Goal: Task Accomplishment & Management: Manage account settings

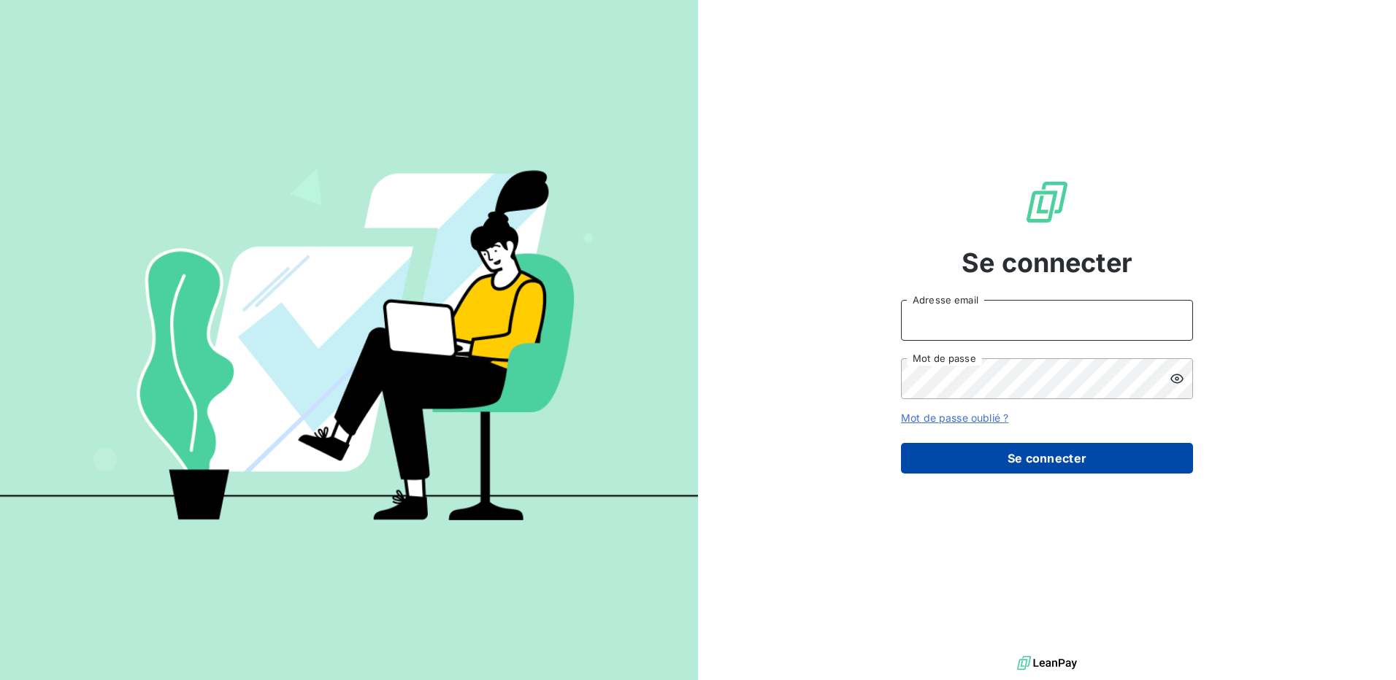
type input "[EMAIL_ADDRESS][DOMAIN_NAME]"
click at [953, 463] on button "Se connecter" at bounding box center [1047, 458] width 292 height 31
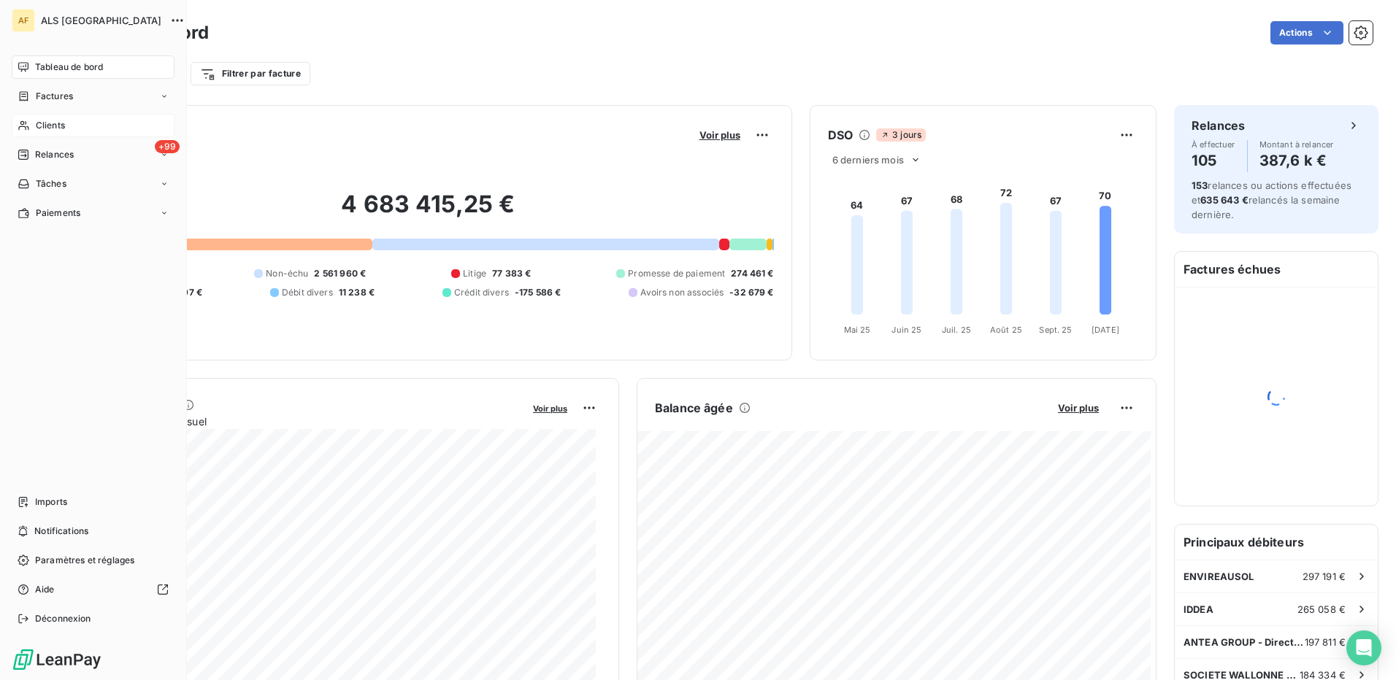
click at [55, 128] on span "Clients" at bounding box center [50, 125] width 29 height 13
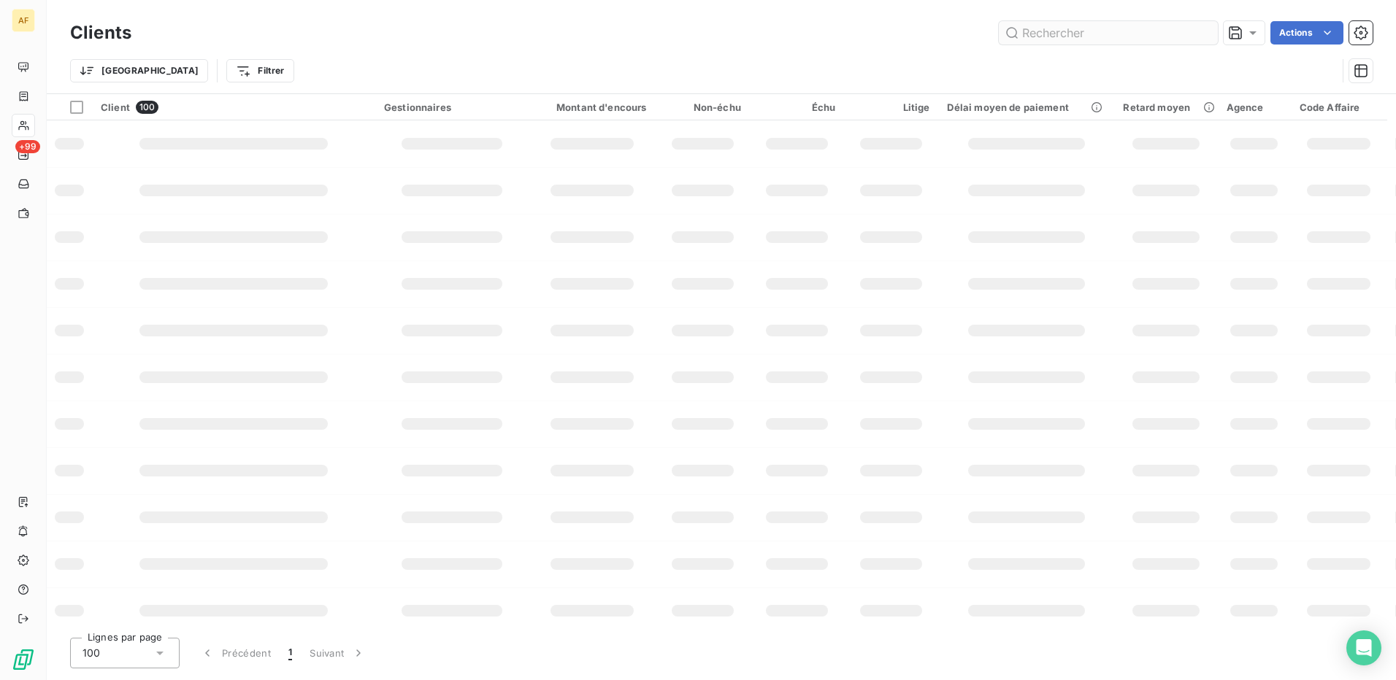
click at [1059, 36] on input "text" at bounding box center [1108, 32] width 219 height 23
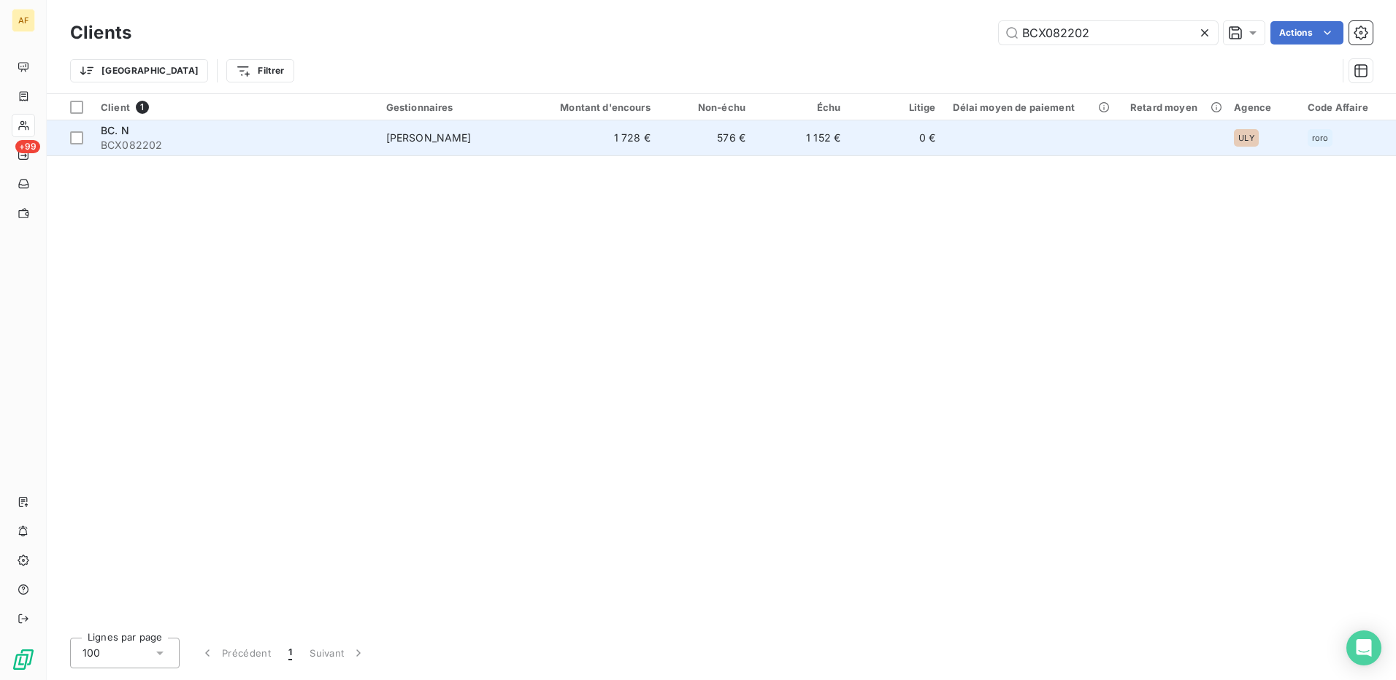
type input "BCX082202"
click at [141, 140] on span "BCX082202" at bounding box center [235, 145] width 268 height 15
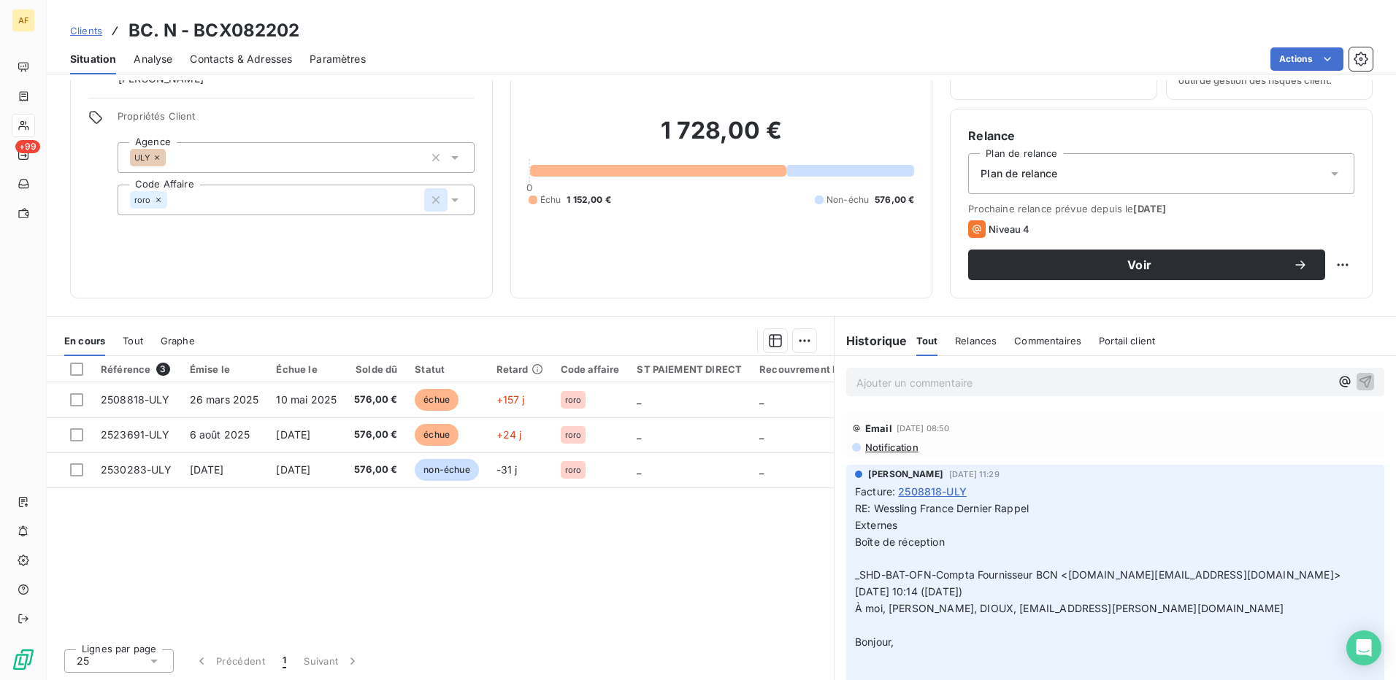
scroll to position [83, 0]
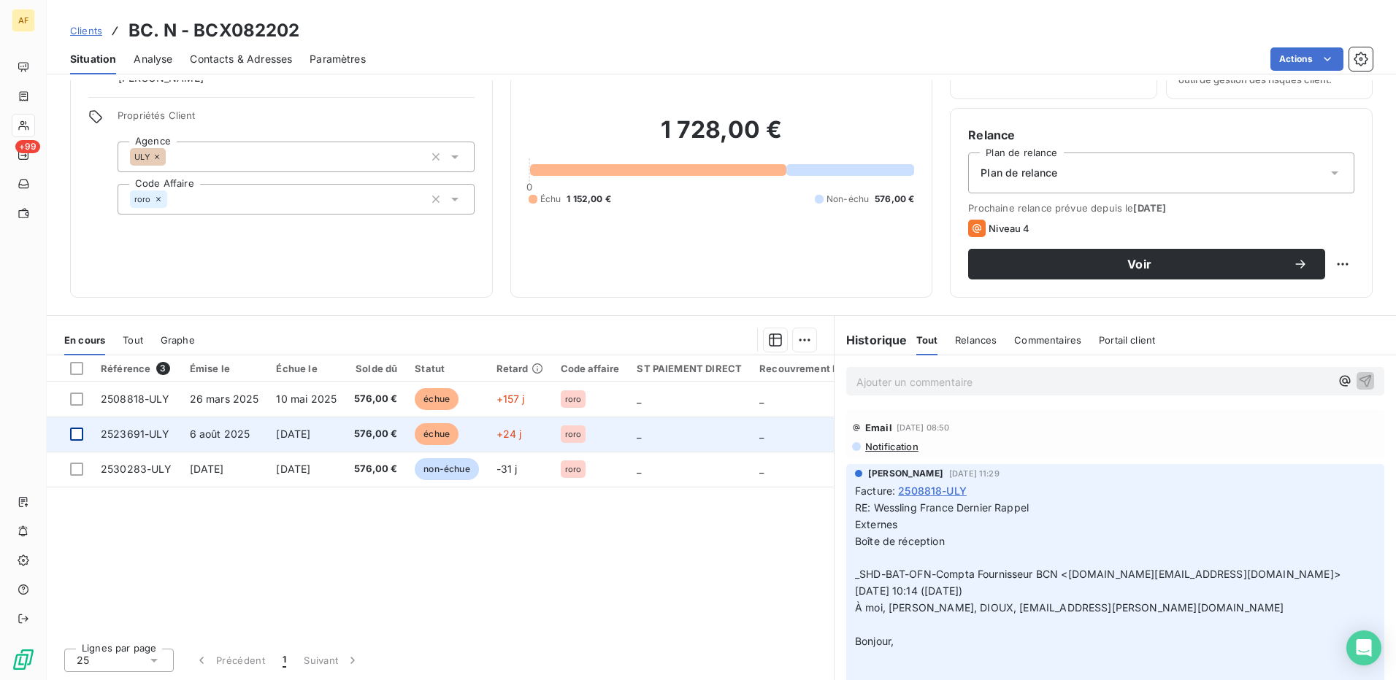
click at [77, 437] on div at bounding box center [76, 434] width 13 height 13
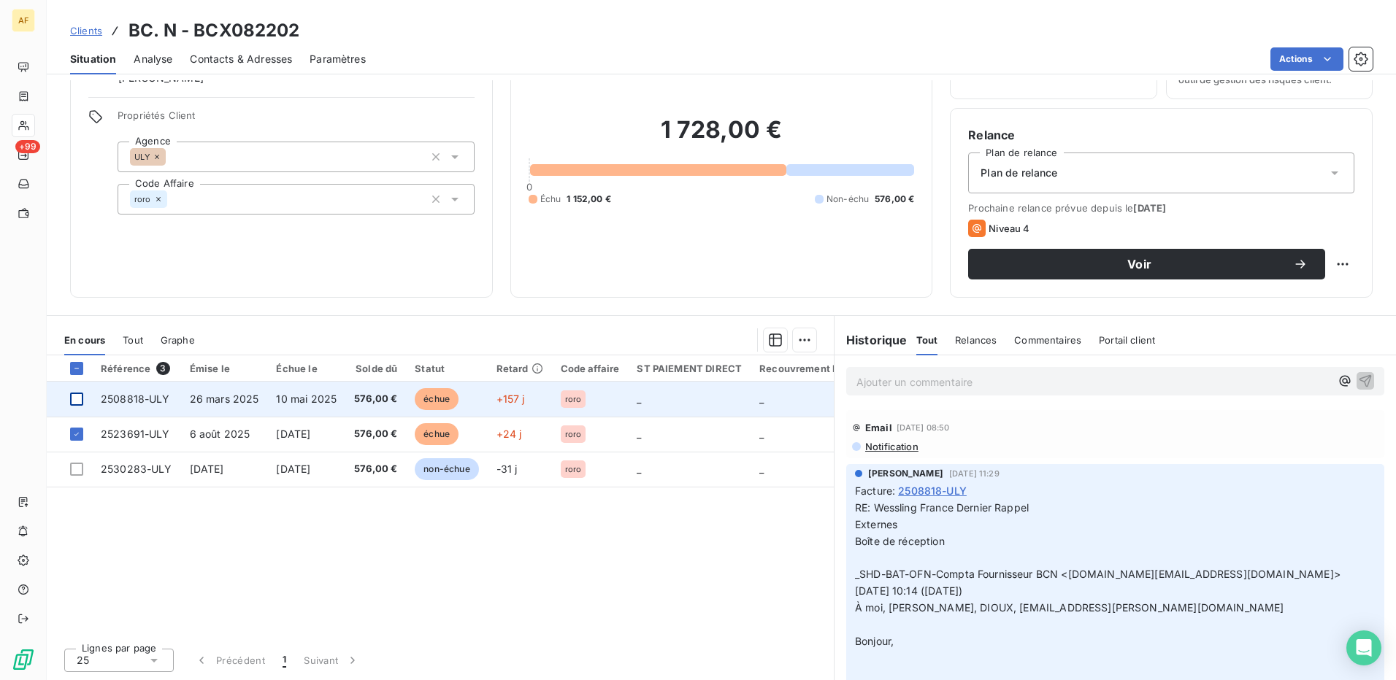
click at [82, 403] on div at bounding box center [76, 399] width 13 height 13
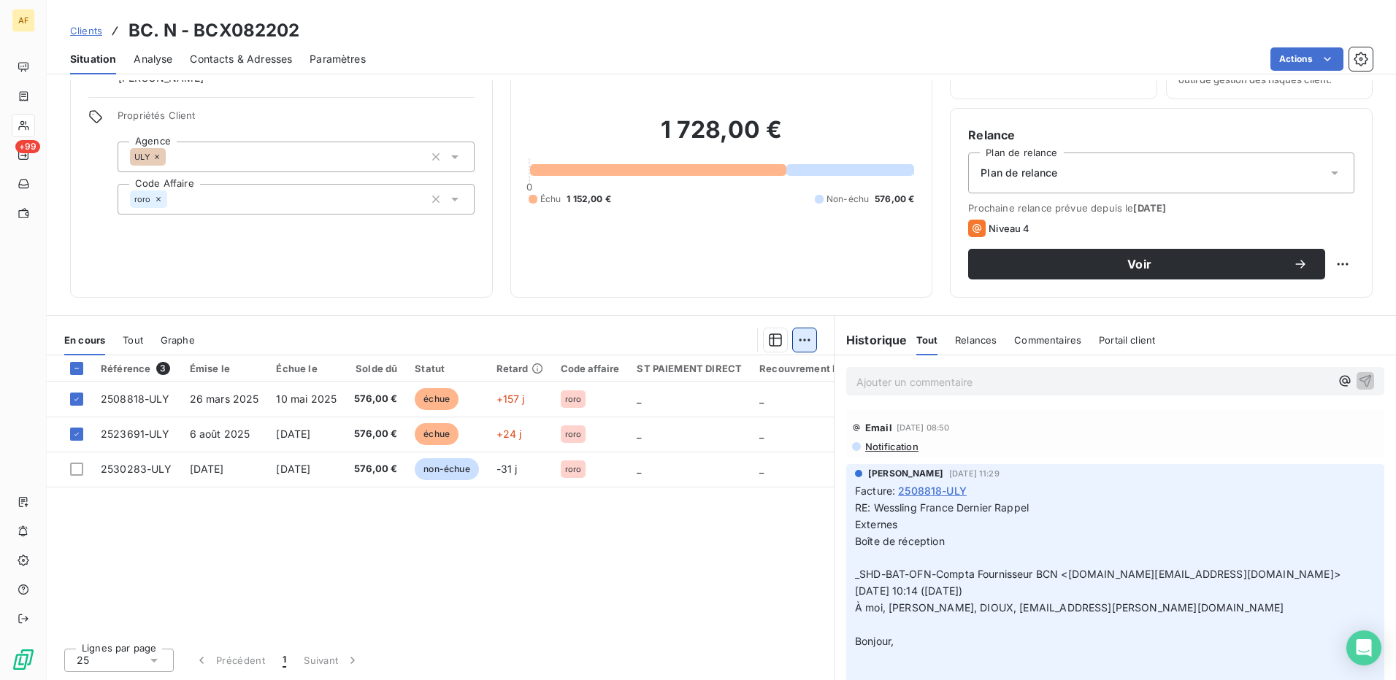
click at [798, 344] on html "AF +99 Clients BC. N - BCX082202 Situation Analyse Contacts & Adresses Paramètr…" at bounding box center [698, 340] width 1396 height 680
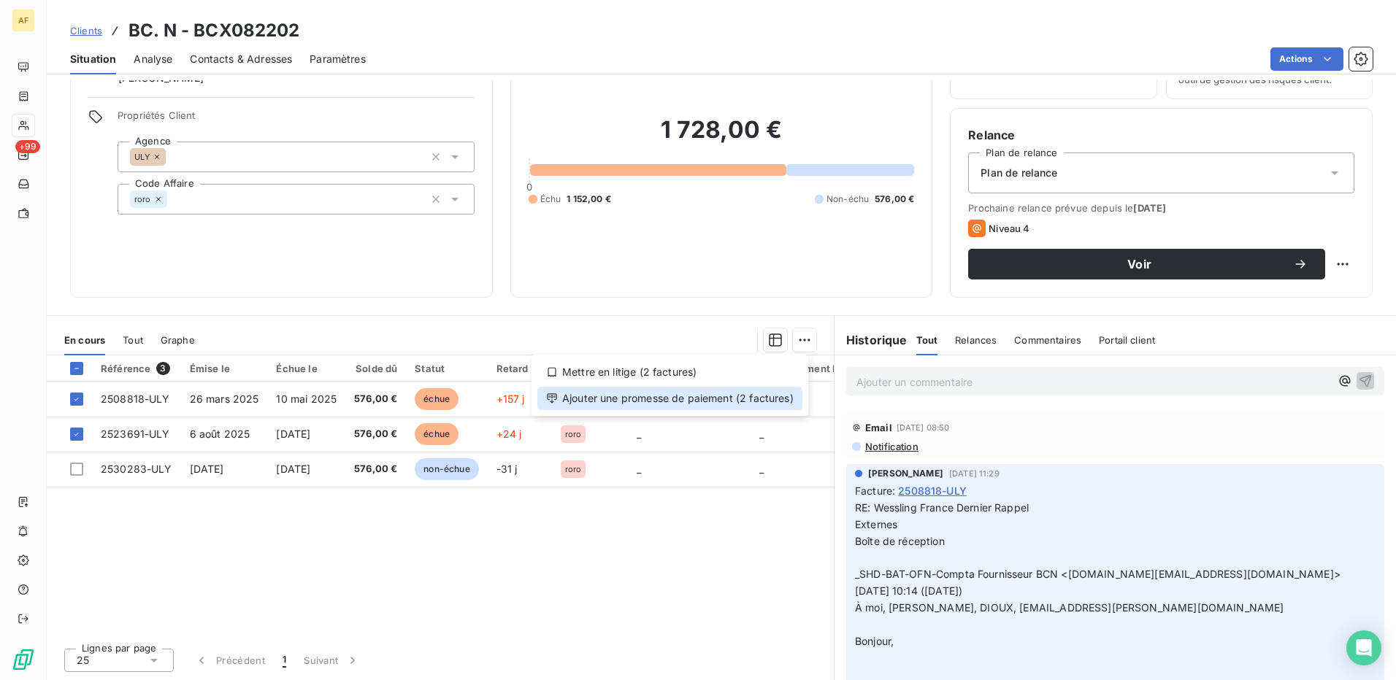
click at [780, 397] on div "Ajouter une promesse de paiement (2 factures)" at bounding box center [669, 398] width 265 height 23
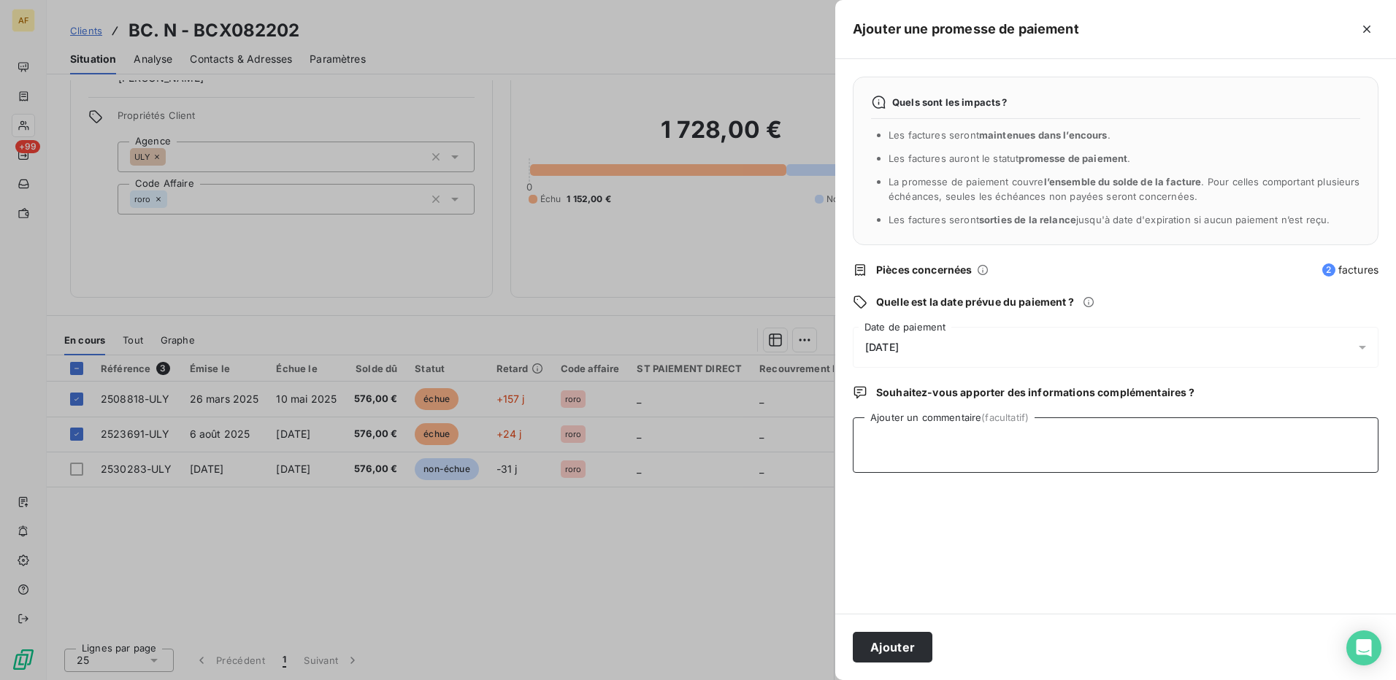
click at [926, 439] on textarea "Ajouter un commentaire (facultatif)" at bounding box center [1116, 445] width 526 height 55
type textarea "[DATE]"
click at [940, 347] on div "[DATE]" at bounding box center [1116, 347] width 526 height 41
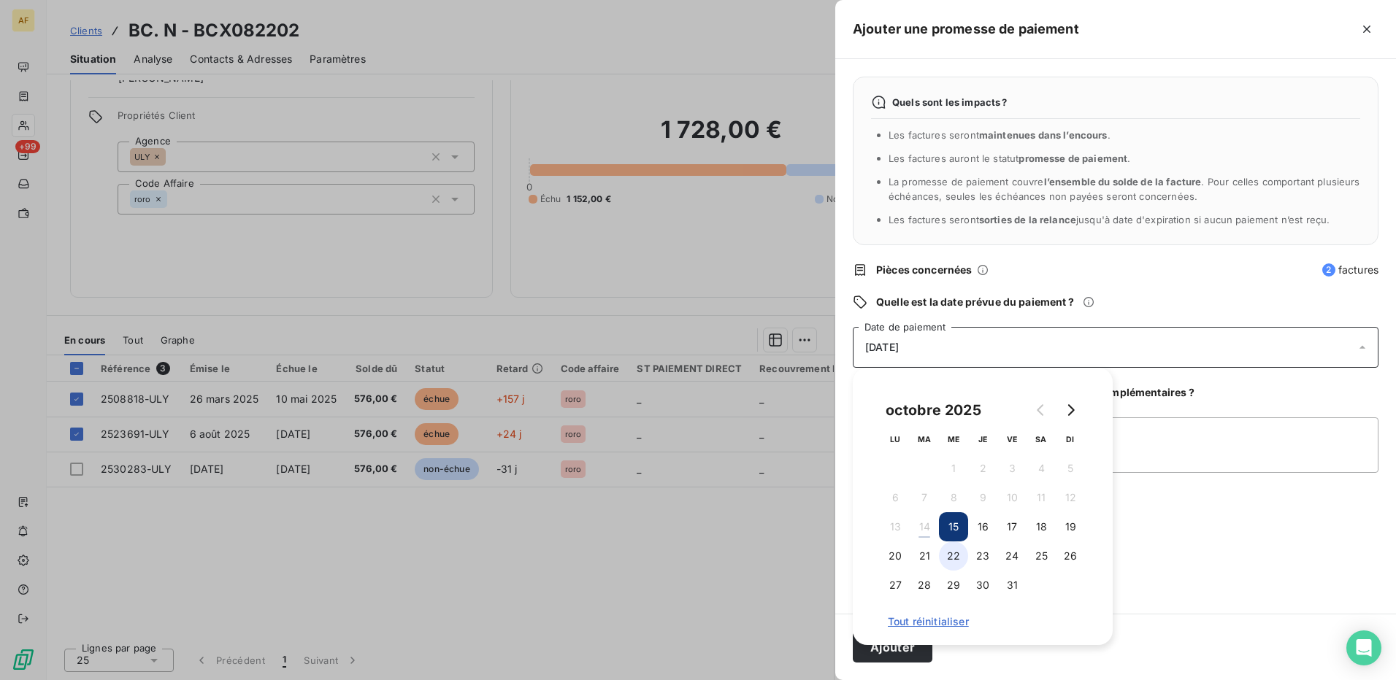
click at [953, 557] on button "22" at bounding box center [953, 556] width 29 height 29
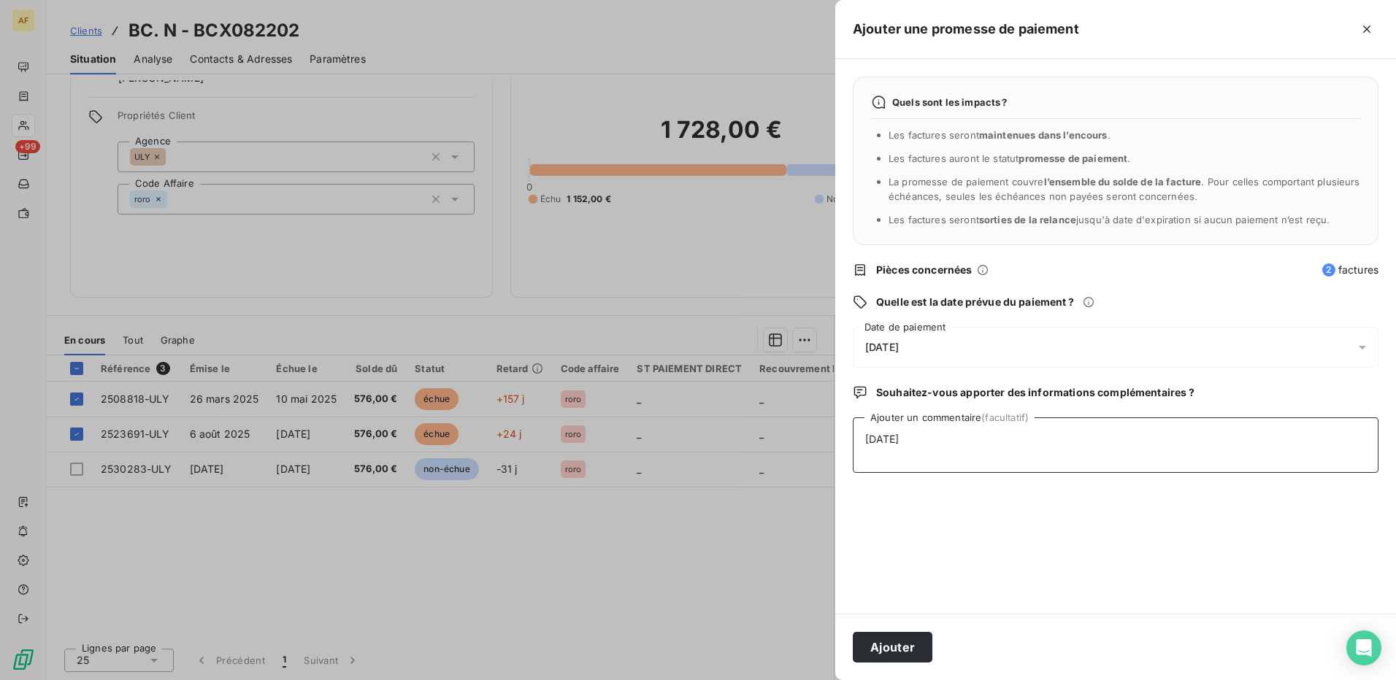
click at [1188, 456] on textarea "[DATE]" at bounding box center [1116, 445] width 526 height 55
click at [877, 650] on button "Ajouter" at bounding box center [893, 647] width 80 height 31
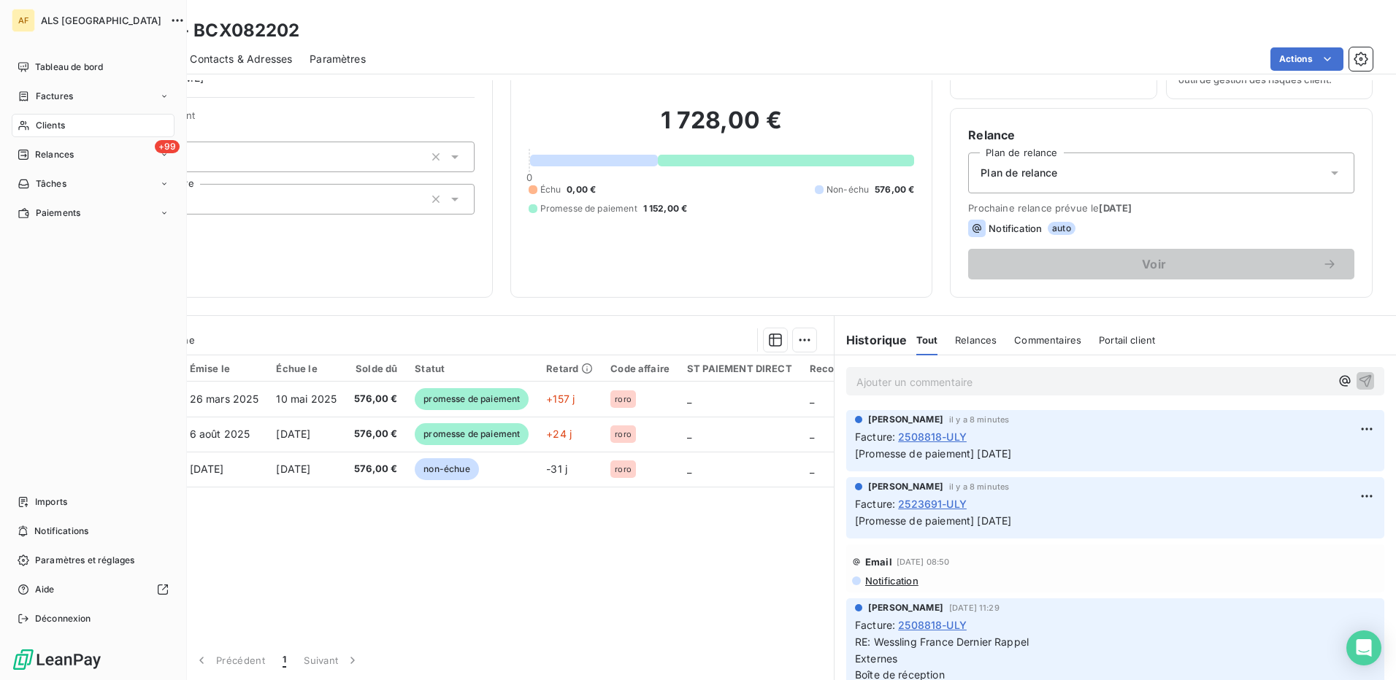
click at [69, 120] on div "Clients" at bounding box center [93, 125] width 163 height 23
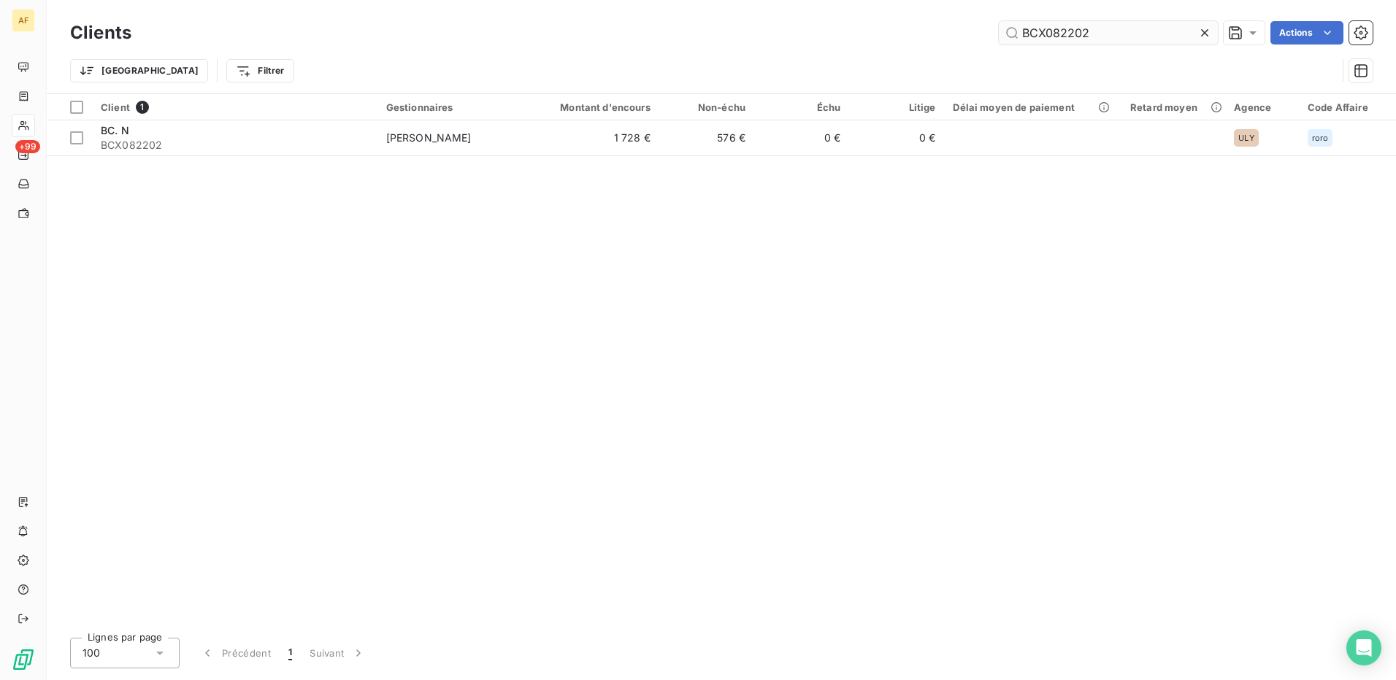
click at [1042, 31] on input "BCX082202" at bounding box center [1108, 32] width 219 height 23
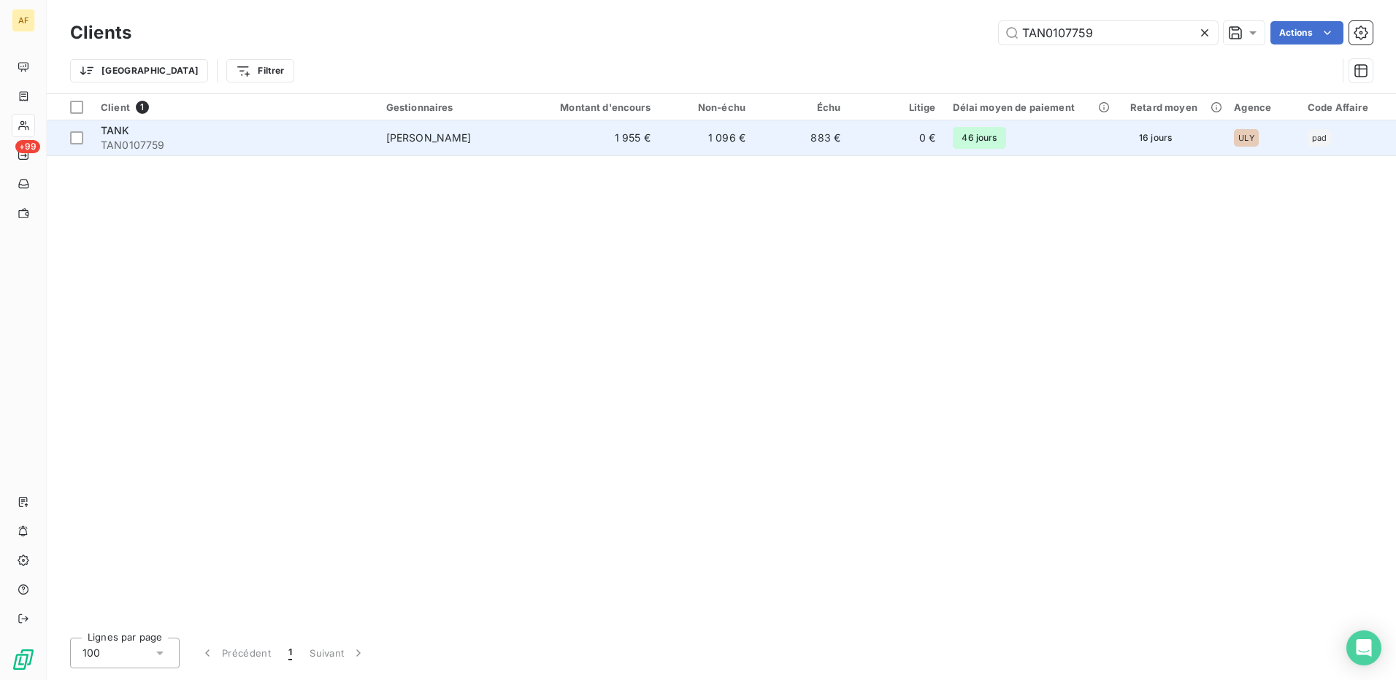
type input "TAN0107759"
click at [200, 146] on span "TAN0107759" at bounding box center [235, 145] width 268 height 15
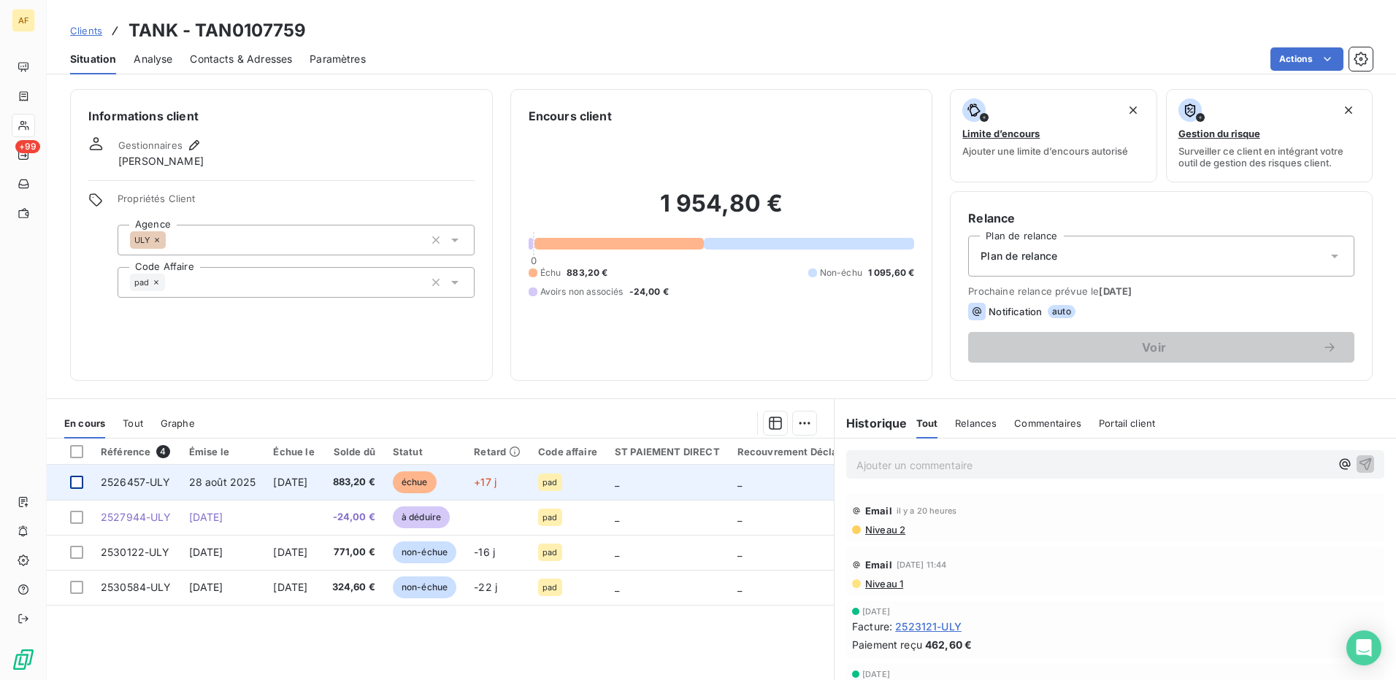
click at [73, 483] on div at bounding box center [76, 482] width 13 height 13
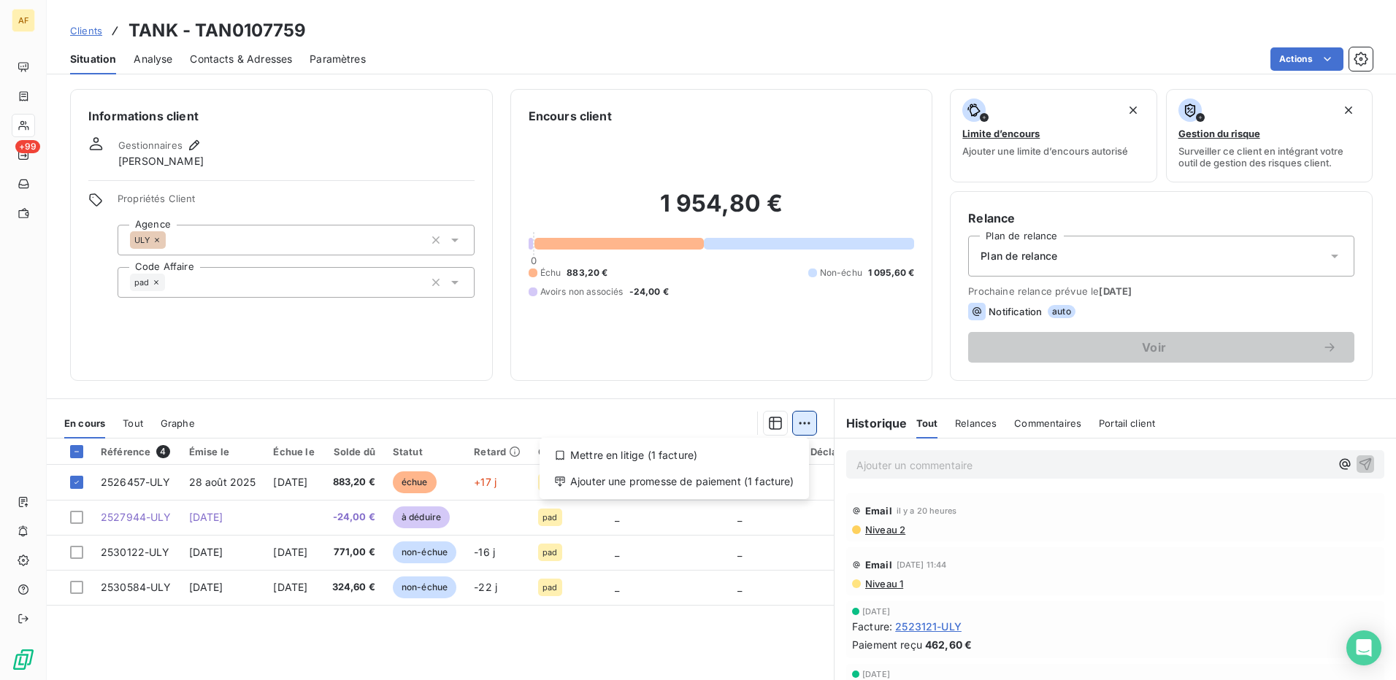
click at [799, 428] on html "AF +99 Clients TANK - TAN0107759 Situation Analyse Contacts & Adresses Paramètr…" at bounding box center [698, 340] width 1396 height 680
click at [777, 488] on div "Ajouter une promesse de paiement (1 facture)" at bounding box center [674, 481] width 258 height 23
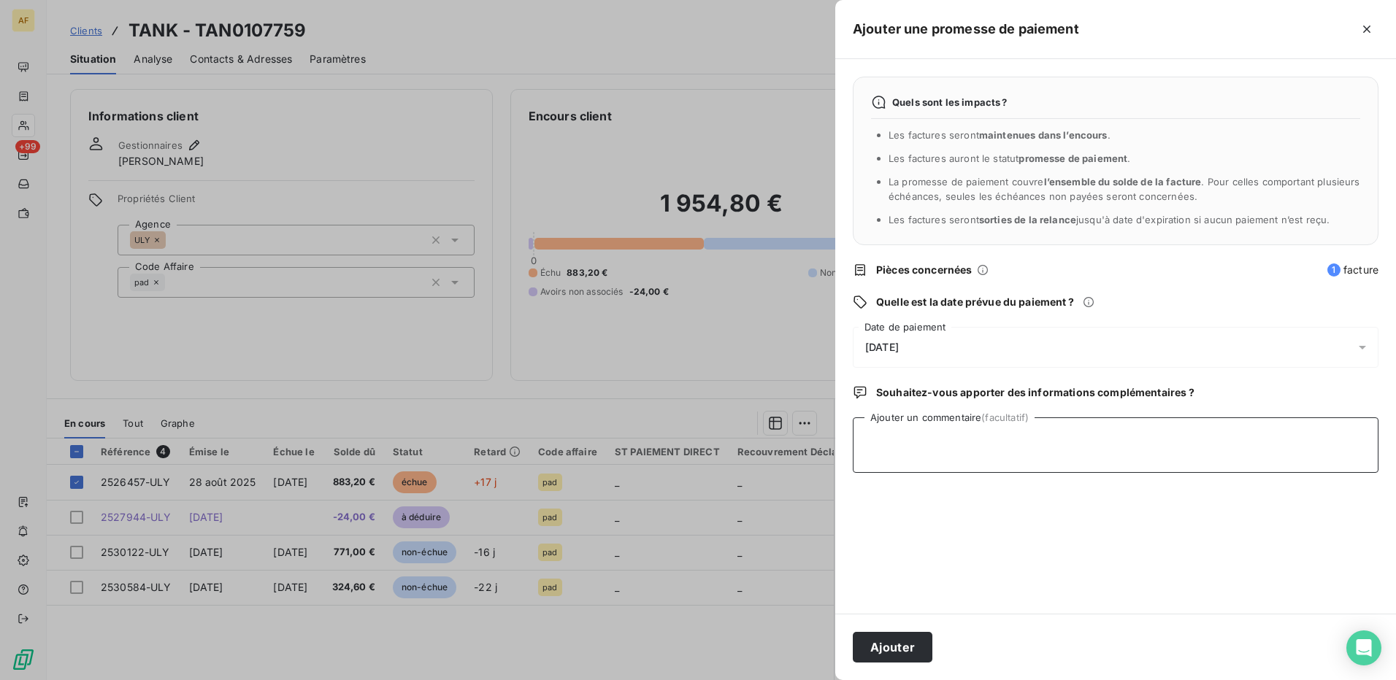
click at [923, 456] on textarea "Ajouter un commentaire (facultatif)" at bounding box center [1116, 445] width 526 height 55
click at [984, 445] on textarea "Ajouter un commentaire (facultatif)" at bounding box center [1116, 445] width 526 height 55
click at [970, 444] on textarea "Ajouter un commentaire (facultatif)" at bounding box center [1116, 445] width 526 height 55
type textarea "[DATE]"
click at [899, 346] on span "[DATE]" at bounding box center [882, 348] width 34 height 12
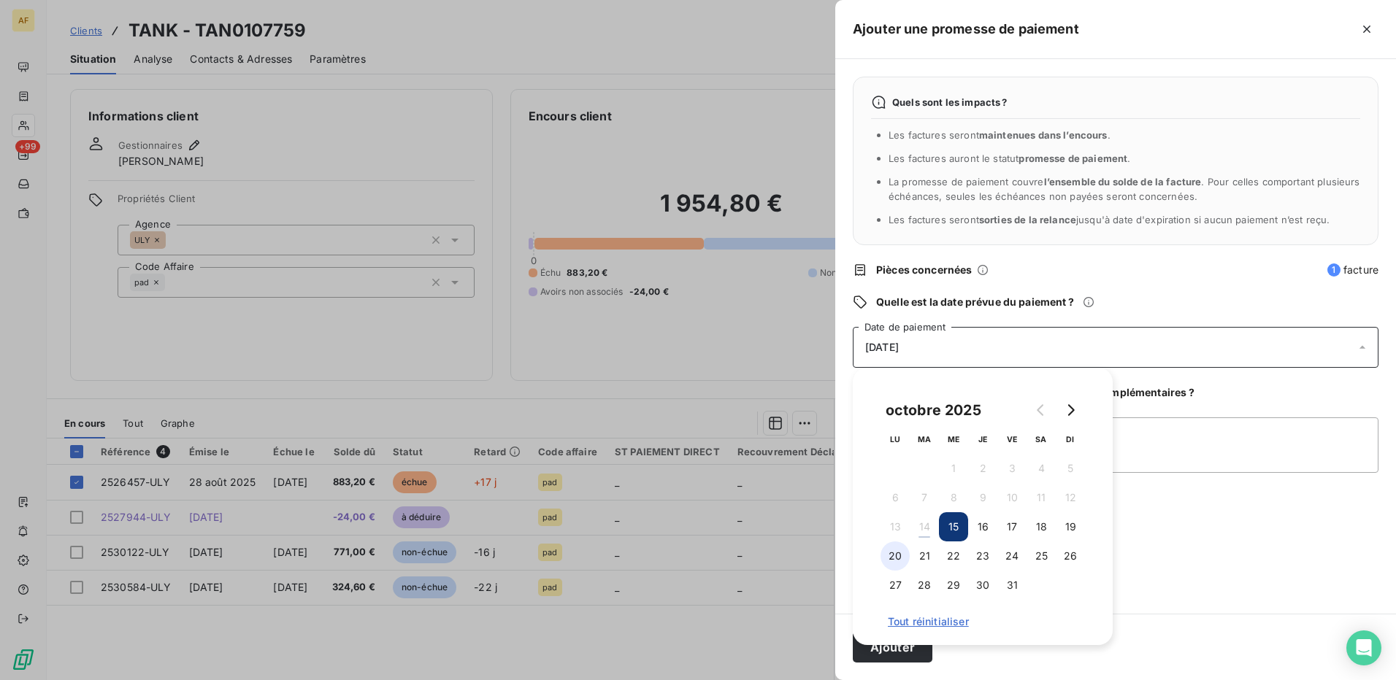
drag, startPoint x: 896, startPoint y: 560, endPoint x: 1021, endPoint y: 569, distance: 125.2
click at [897, 561] on button "20" at bounding box center [894, 556] width 29 height 29
click at [1183, 458] on textarea "[DATE]" at bounding box center [1116, 445] width 526 height 55
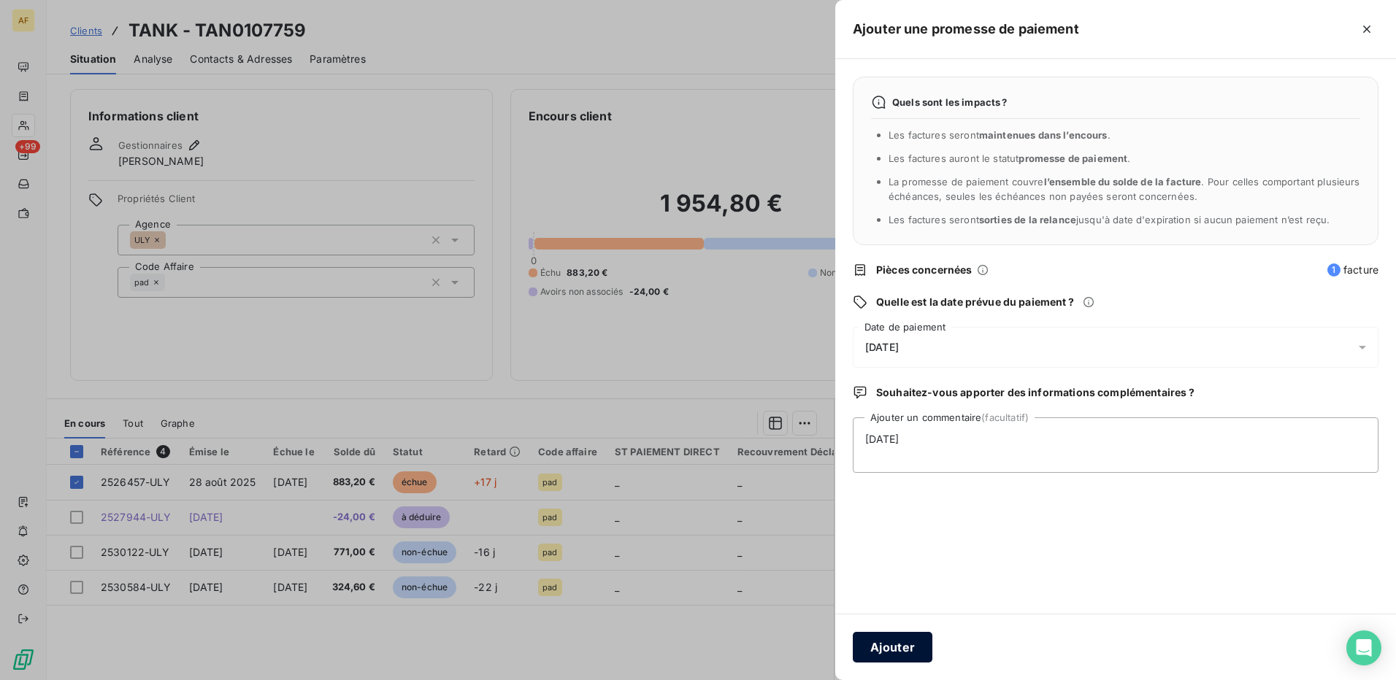
click at [872, 648] on button "Ajouter" at bounding box center [893, 647] width 80 height 31
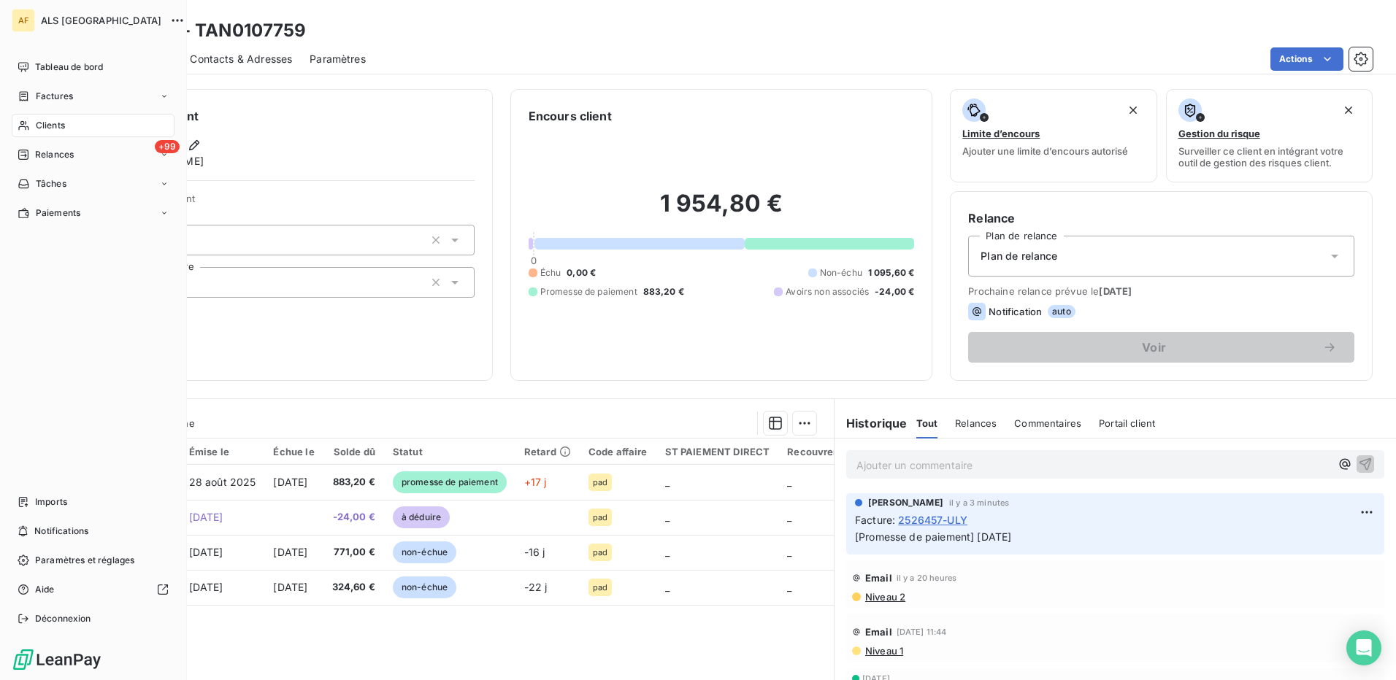
click at [39, 124] on span "Clients" at bounding box center [50, 125] width 29 height 13
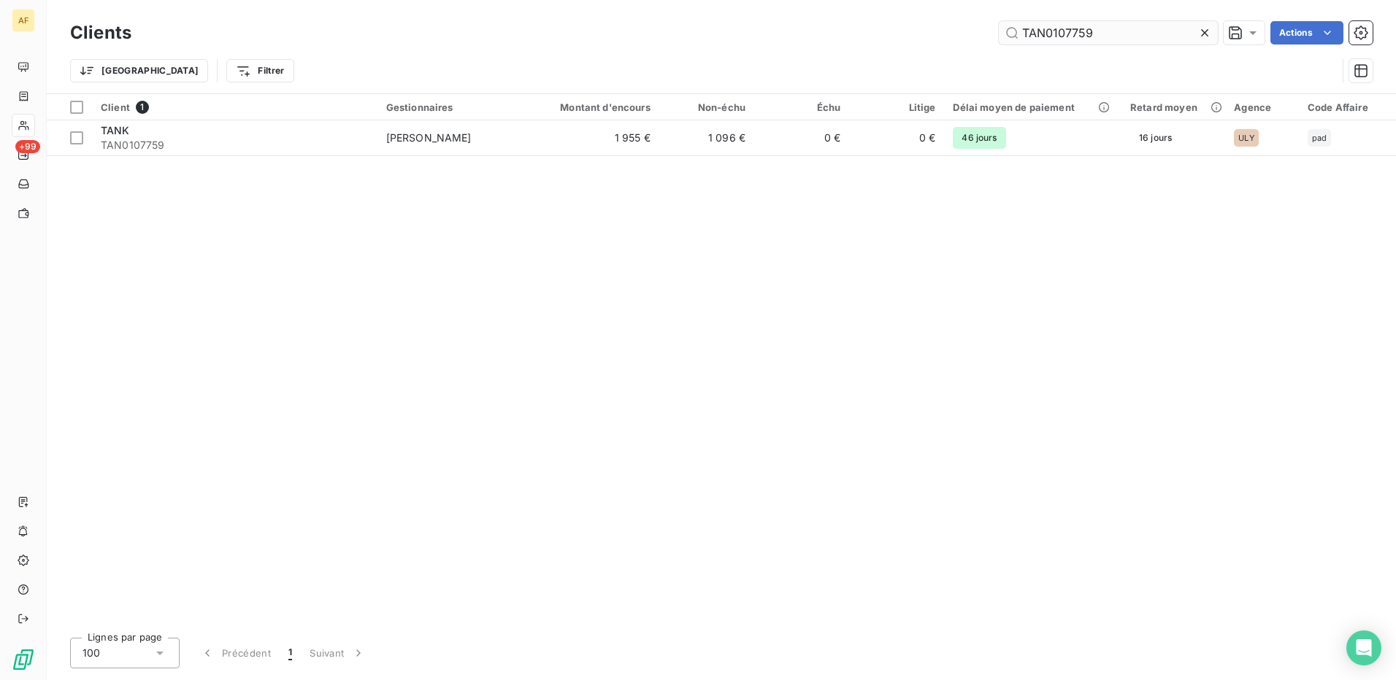
click at [1037, 29] on input "TAN0107759" at bounding box center [1108, 32] width 219 height 23
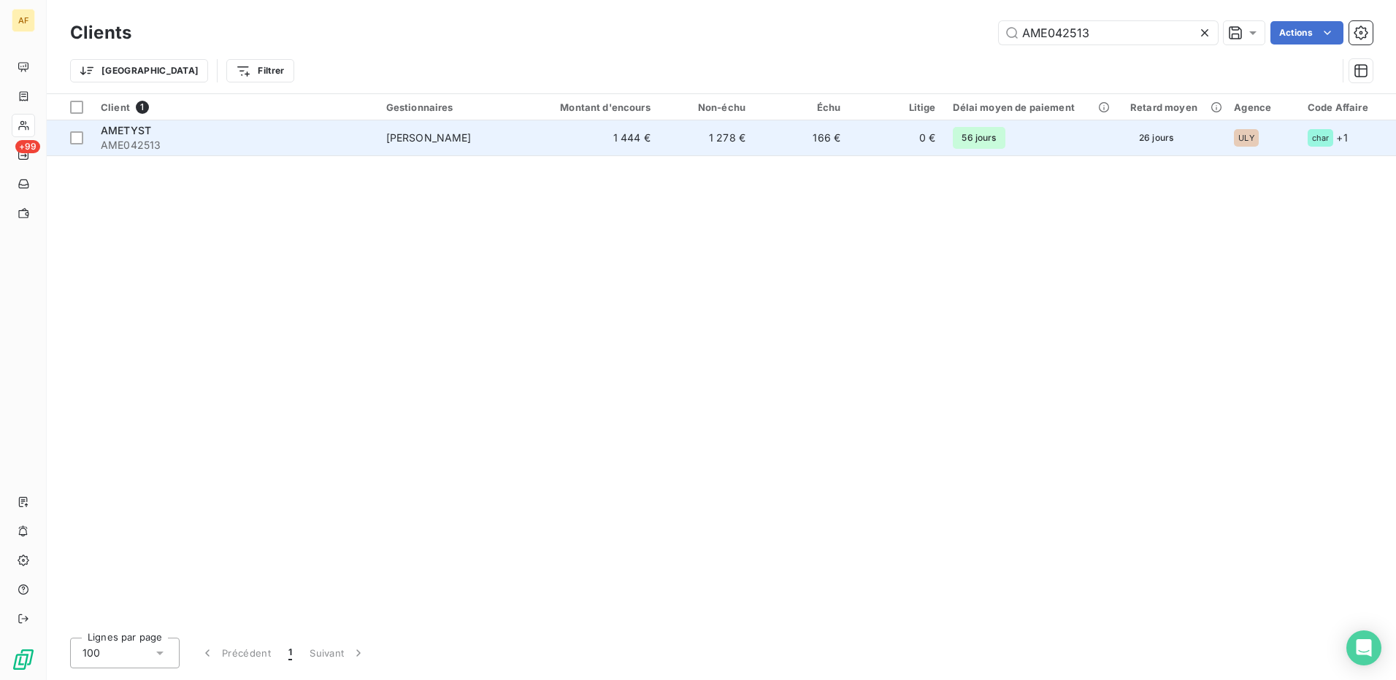
type input "AME042513"
click at [426, 142] on span "[PERSON_NAME]" at bounding box center [428, 137] width 85 height 12
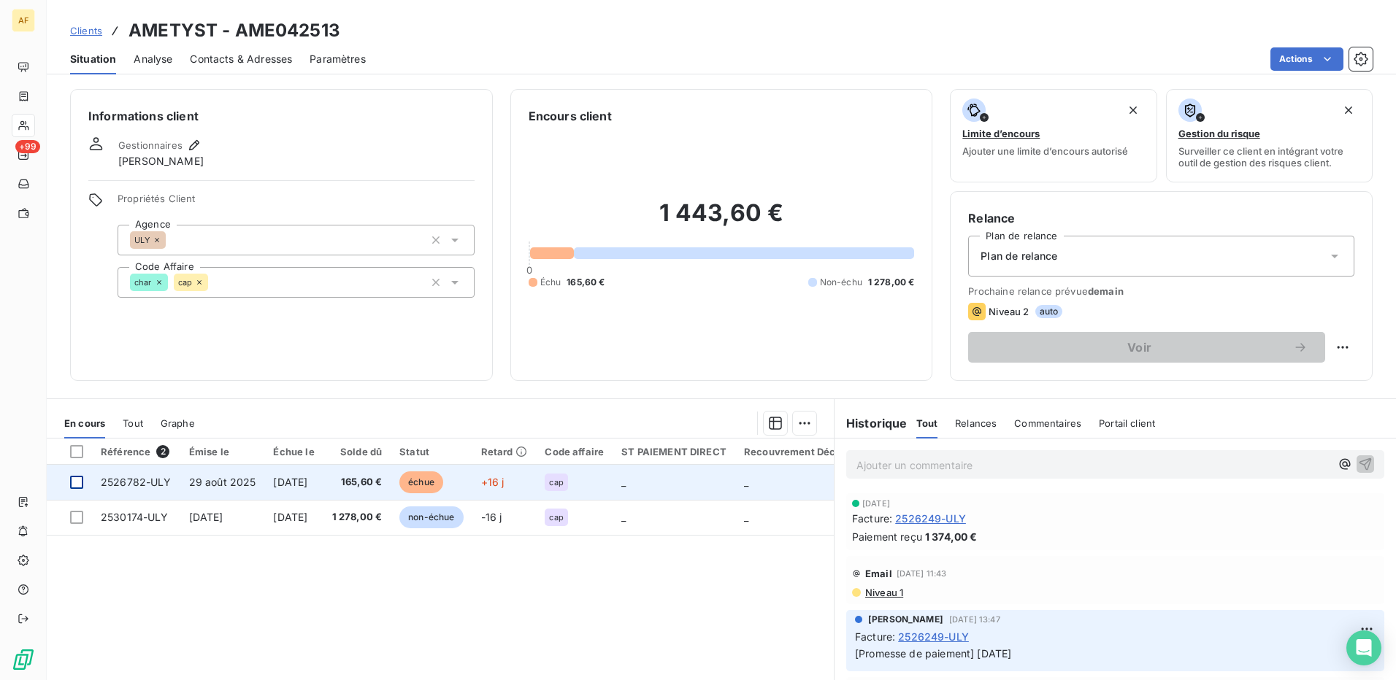
click at [82, 483] on div at bounding box center [76, 482] width 13 height 13
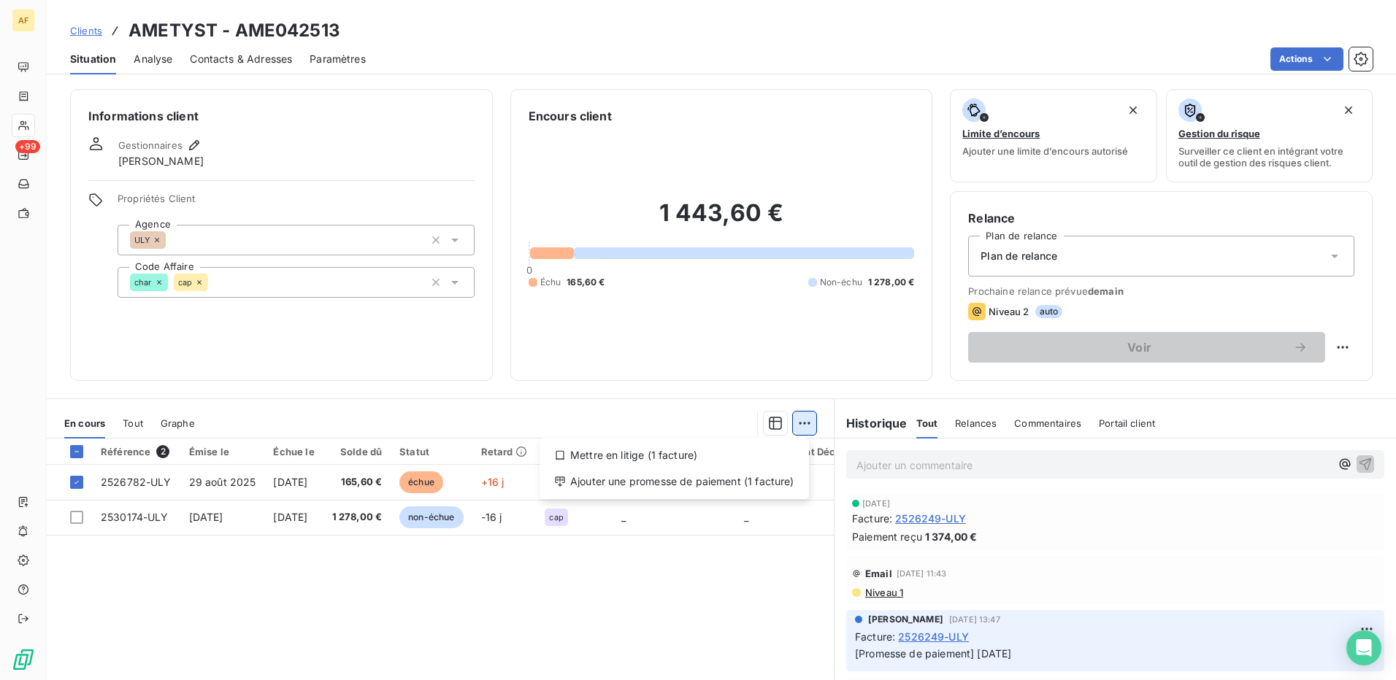
click at [796, 426] on html "AF +99 Clients AMETYST - AME042513 Situation Analyse Contacts & Adresses Paramè…" at bounding box center [698, 340] width 1396 height 680
click at [770, 485] on div "Ajouter une promesse de paiement (1 facture)" at bounding box center [674, 481] width 258 height 23
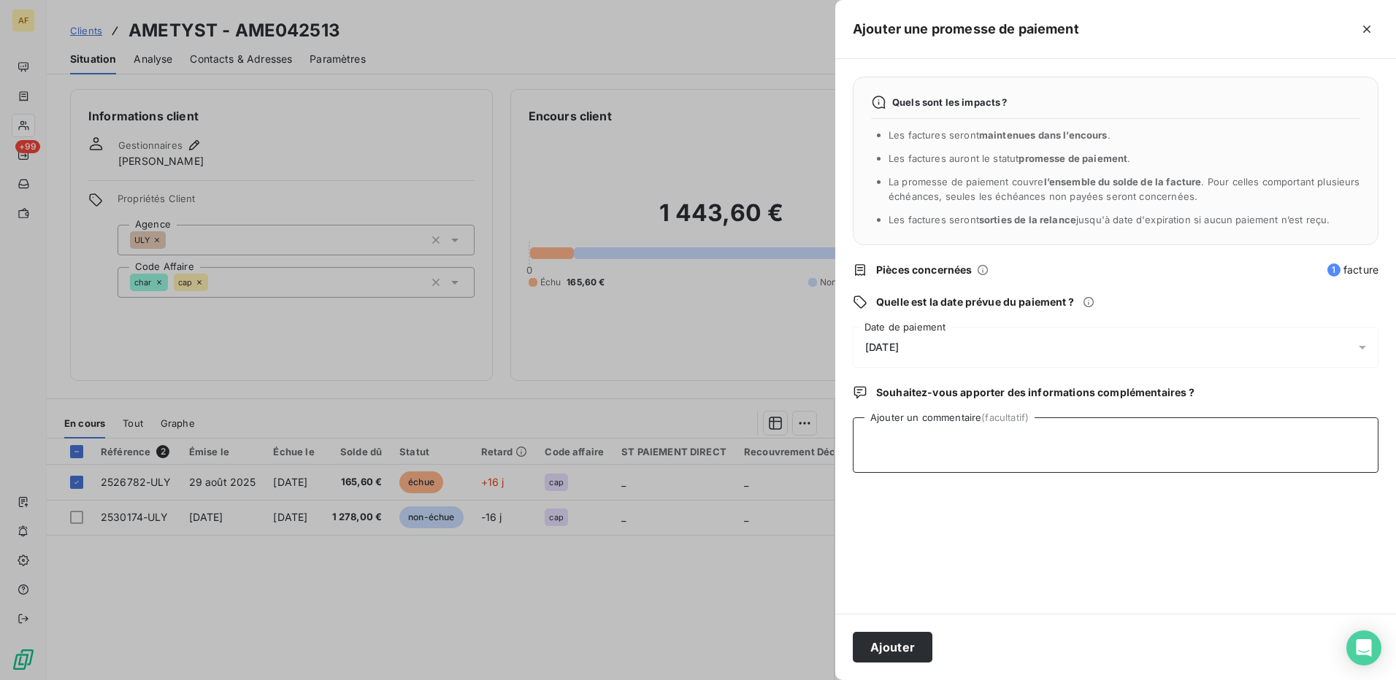
click at [869, 466] on textarea "Ajouter un commentaire (facultatif)" at bounding box center [1116, 445] width 526 height 55
click at [911, 439] on textarea "Ajouter un commentaire (facultatif)" at bounding box center [1116, 445] width 526 height 55
type textarea "[DATE]"
click at [958, 342] on div "[DATE]" at bounding box center [1116, 347] width 526 height 41
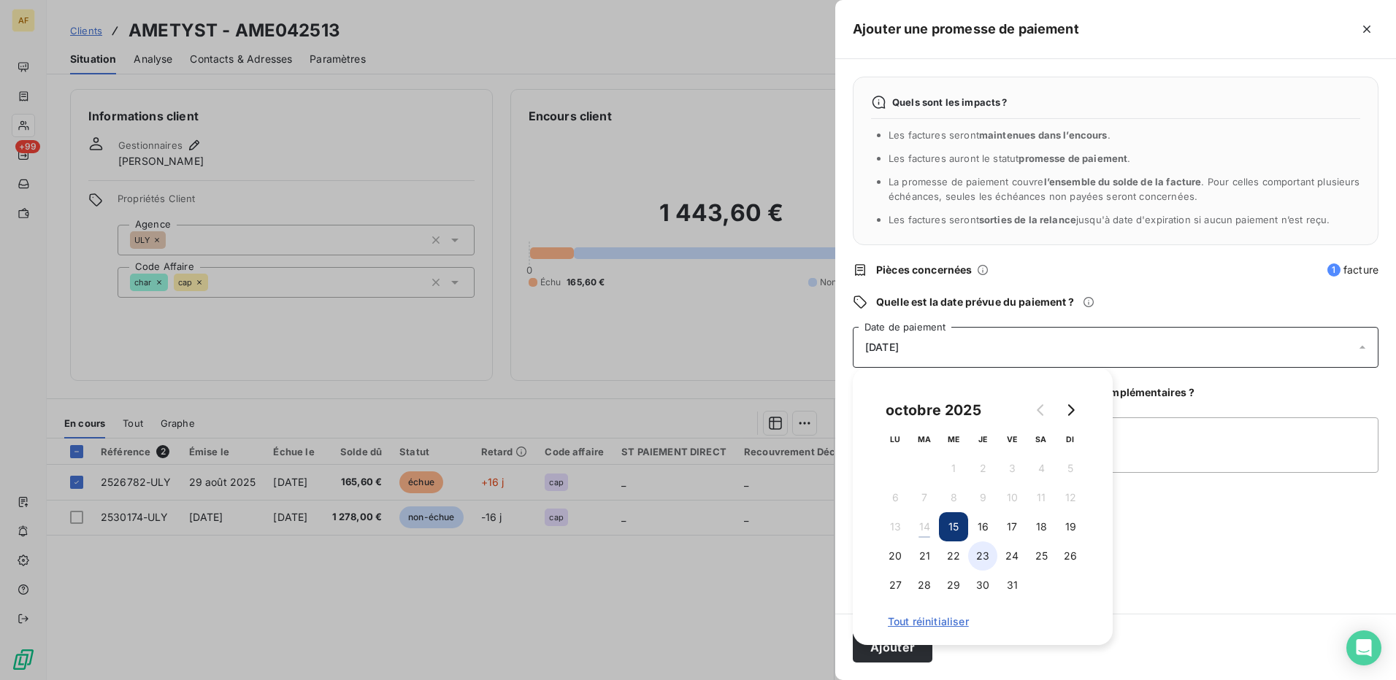
click at [984, 550] on button "23" at bounding box center [982, 556] width 29 height 29
click at [1180, 456] on textarea "[DATE]" at bounding box center [1116, 445] width 526 height 55
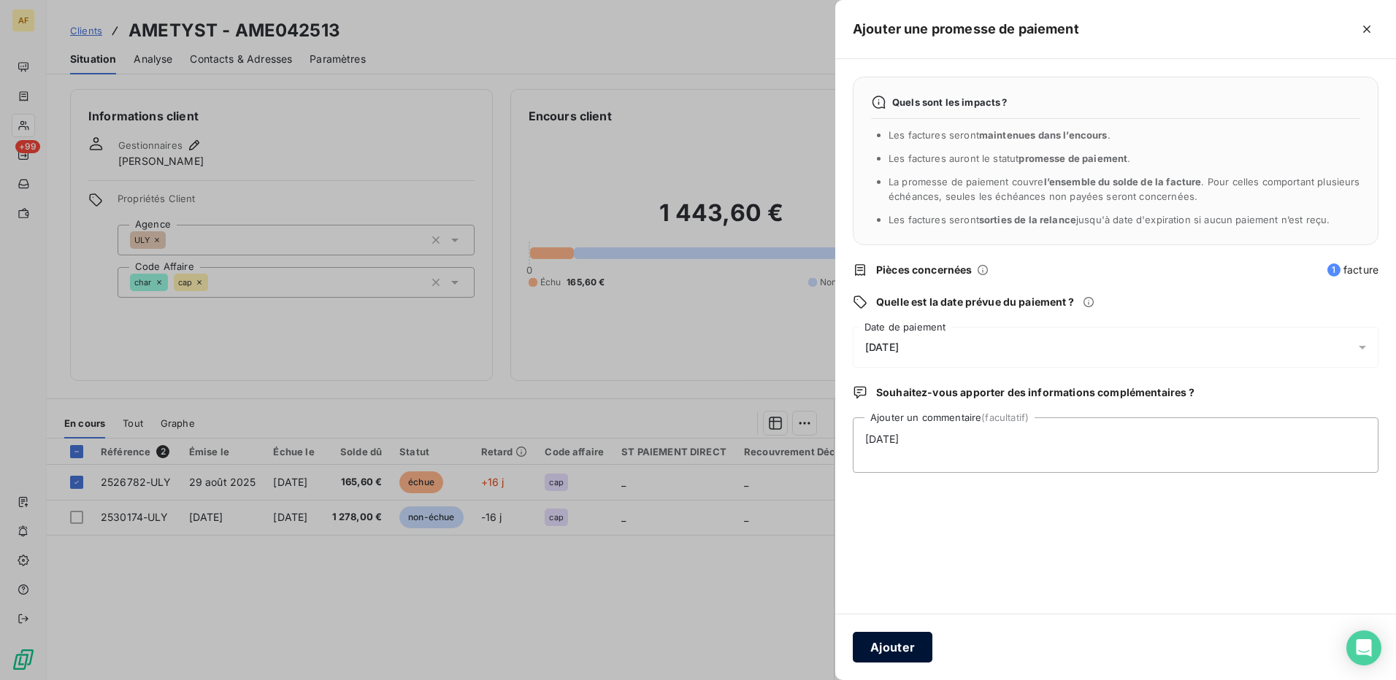
click at [872, 645] on button "Ajouter" at bounding box center [893, 647] width 80 height 31
